Goal: Task Accomplishment & Management: Manage account settings

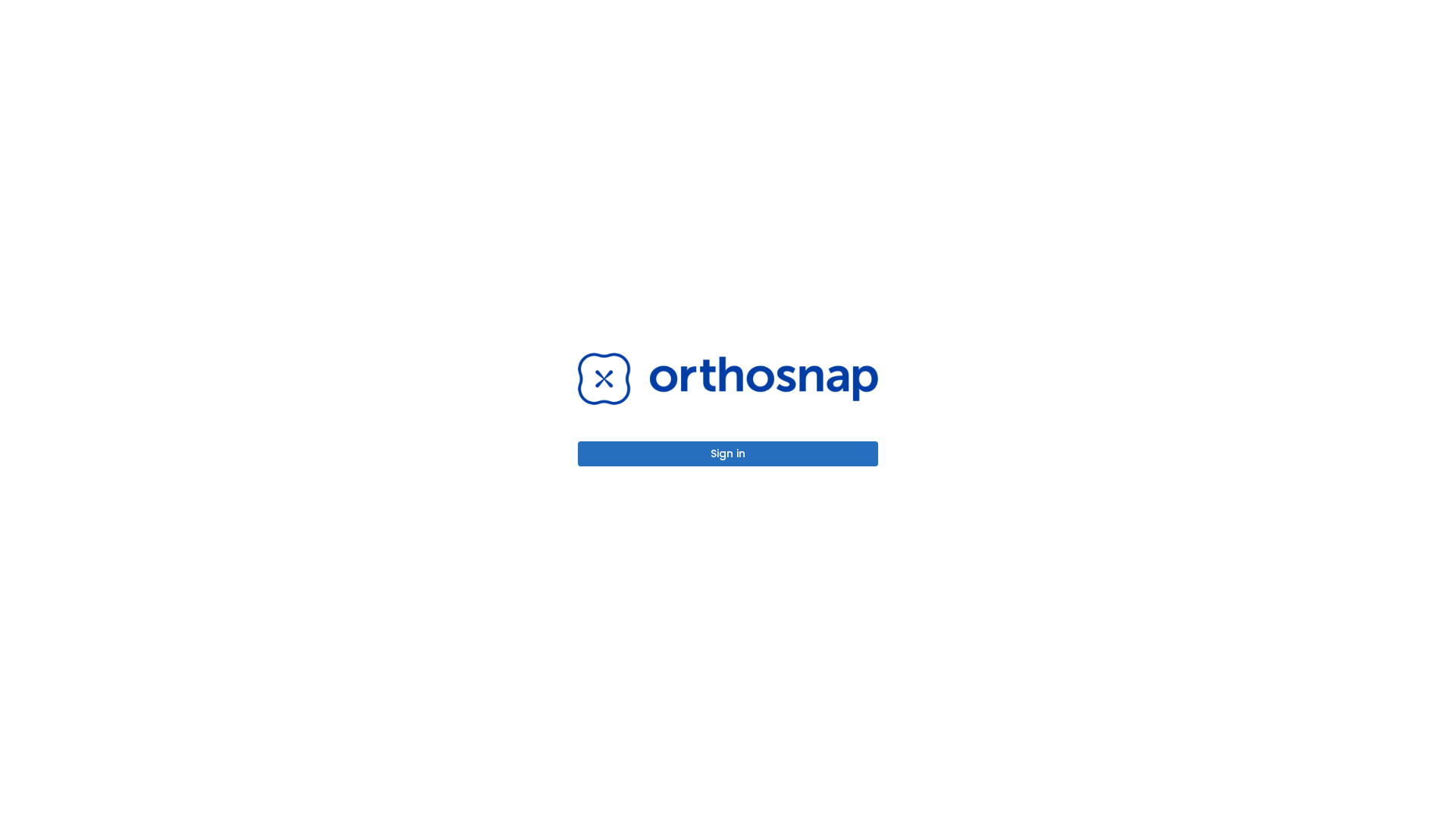
click at [728, 453] on button "Sign in" at bounding box center [728, 453] width 300 height 25
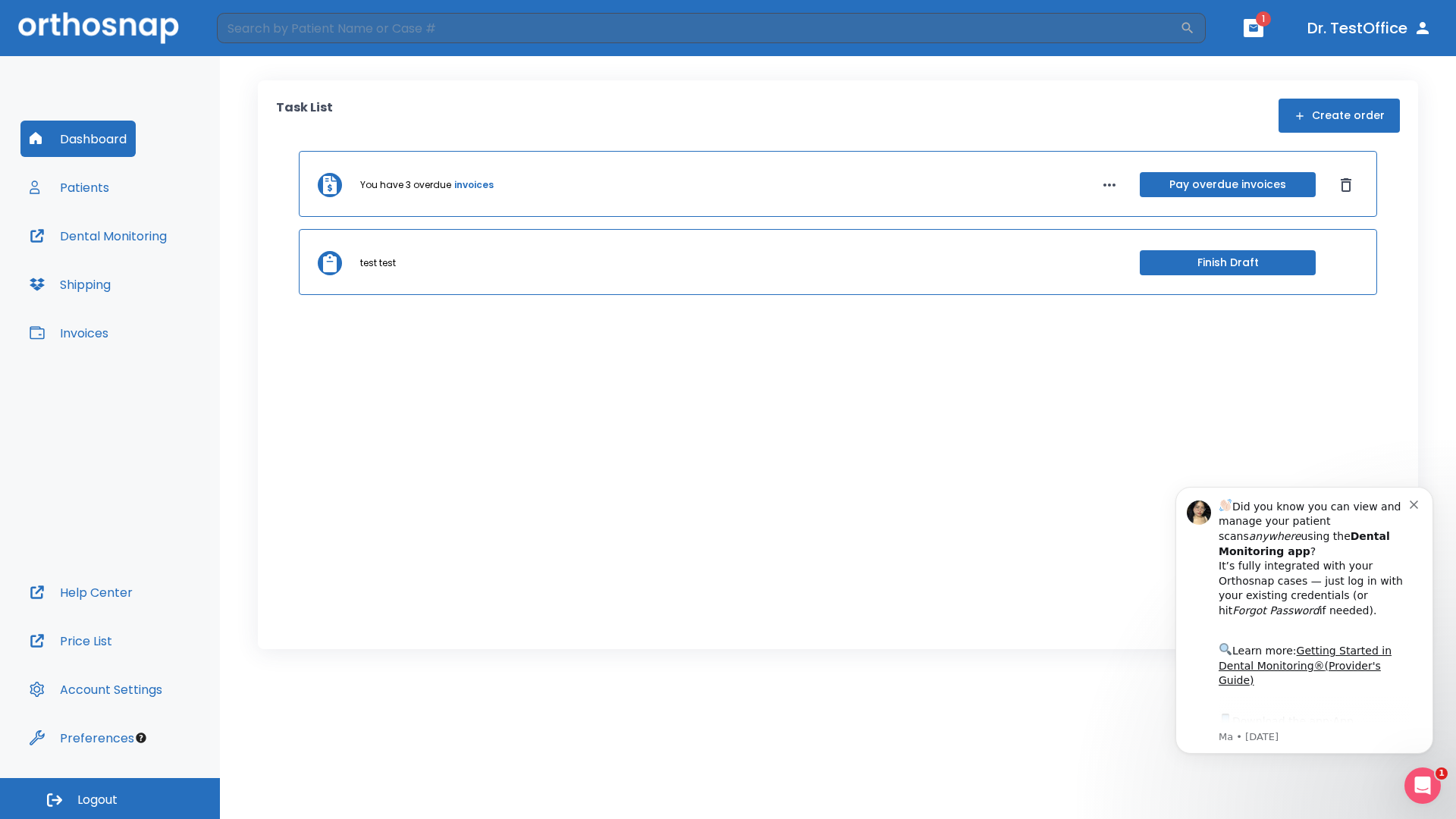
click at [110, 799] on span "Logout" at bounding box center [97, 800] width 41 height 16
